Goal: Navigation & Orientation: Find specific page/section

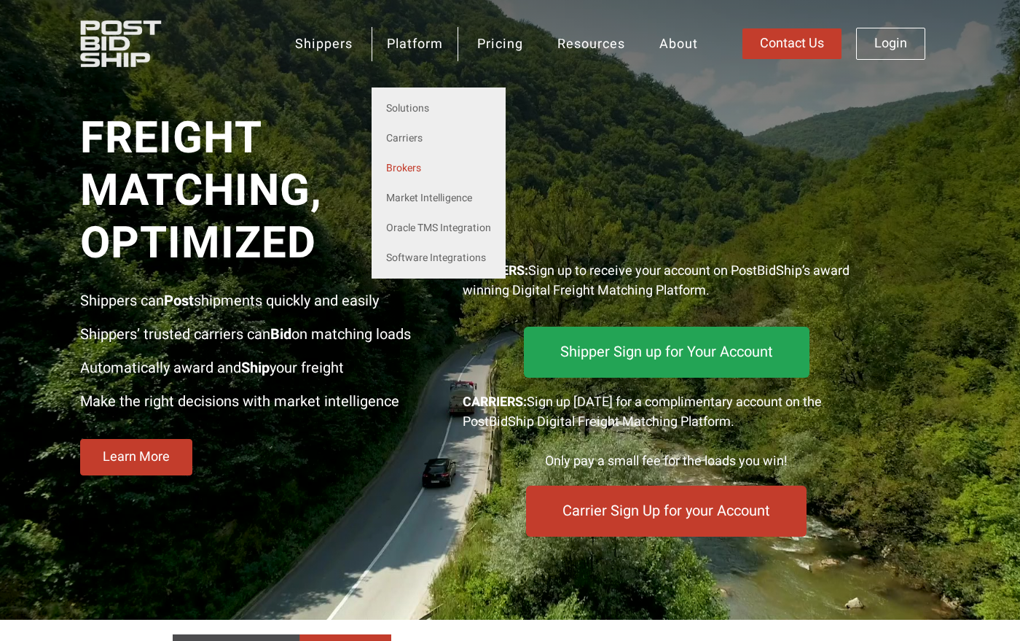
click at [421, 172] on link "Brokers" at bounding box center [439, 168] width 134 height 30
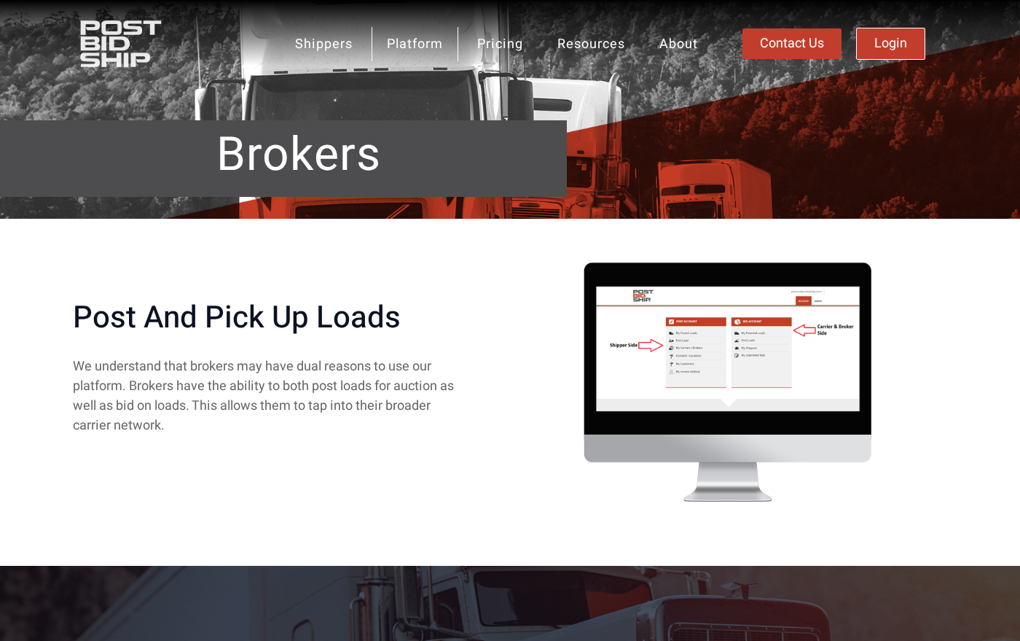
click at [883, 48] on span "Login" at bounding box center [891, 43] width 33 height 13
click at [789, 44] on span "Contact Us" at bounding box center [792, 43] width 64 height 13
